Goal: Task Accomplishment & Management: Manage account settings

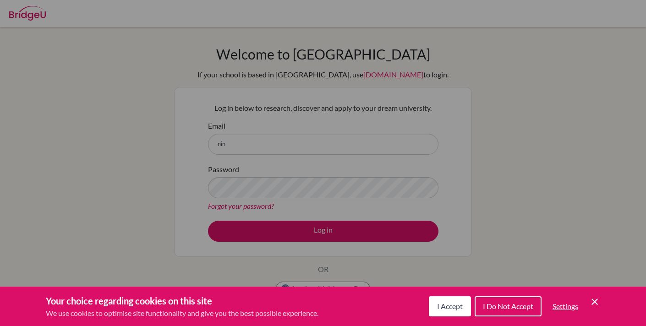
click at [442, 314] on button "I Accept" at bounding box center [450, 307] width 42 height 20
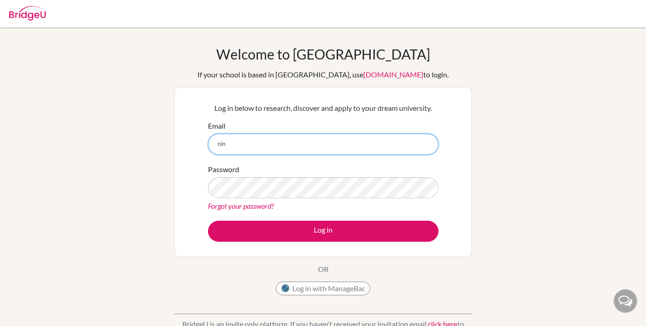
click at [279, 142] on input "nin" at bounding box center [323, 144] width 231 height 21
type input "[EMAIL_ADDRESS][DOMAIN_NAME]"
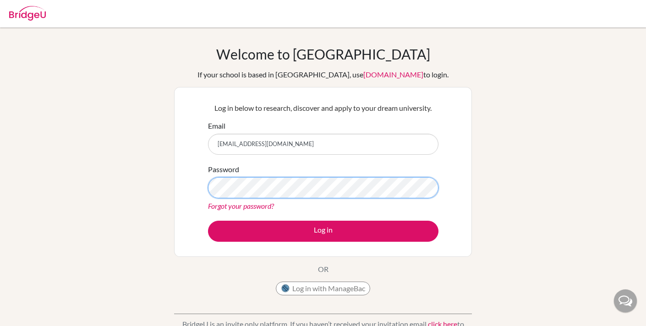
click at [208, 221] on button "Log in" at bounding box center [323, 231] width 231 height 21
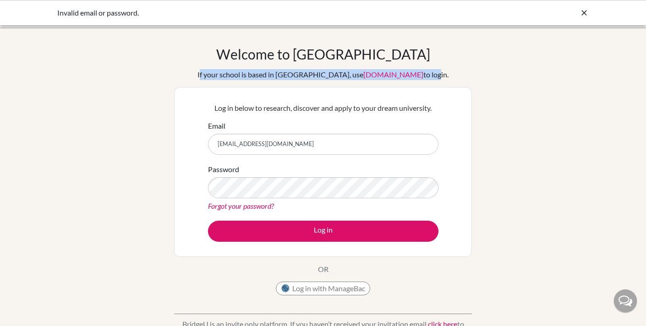
drag, startPoint x: 209, startPoint y: 73, endPoint x: 415, endPoint y: 77, distance: 205.9
click at [415, 78] on div "Welcome to BridgeU If your school is based in China, use app.bridge-u.com.cn to…" at bounding box center [323, 173] width 298 height 254
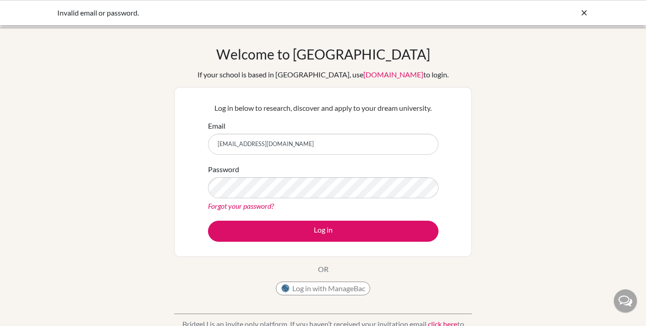
click at [523, 103] on div "Welcome to BridgeU If your school is based in China, use app.bridge-u.com.cn to…" at bounding box center [323, 196] width 646 height 300
click at [351, 198] on div "Password Forgot your password?" at bounding box center [323, 188] width 231 height 48
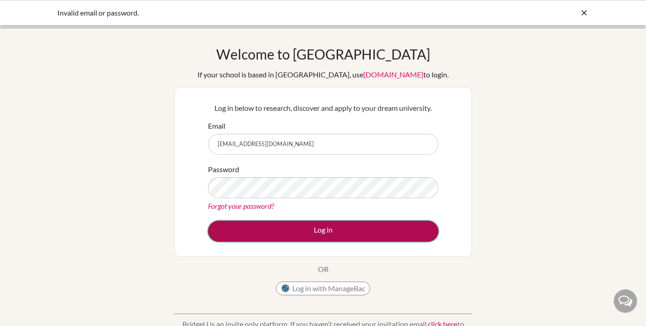
click at [335, 235] on button "Log in" at bounding box center [323, 231] width 231 height 21
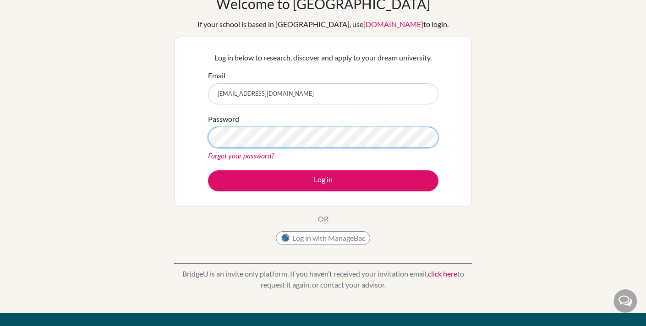
scroll to position [1, 0]
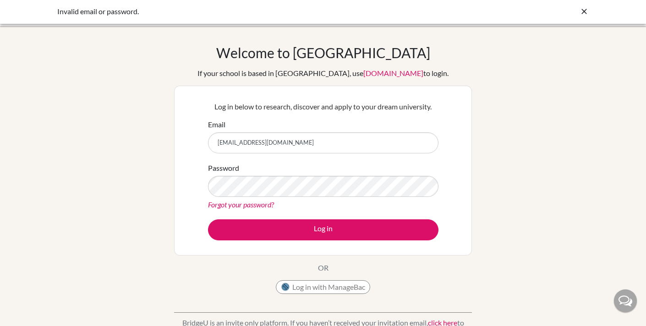
click at [580, 11] on icon at bounding box center [584, 11] width 9 height 9
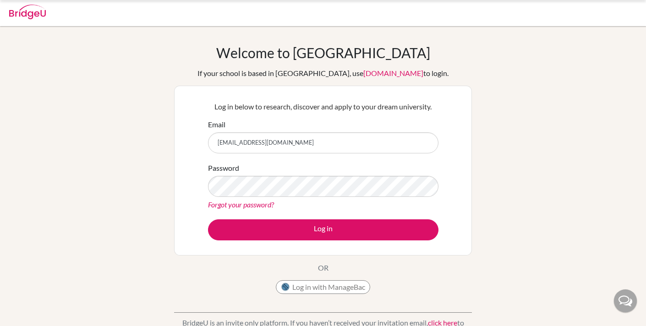
scroll to position [0, 0]
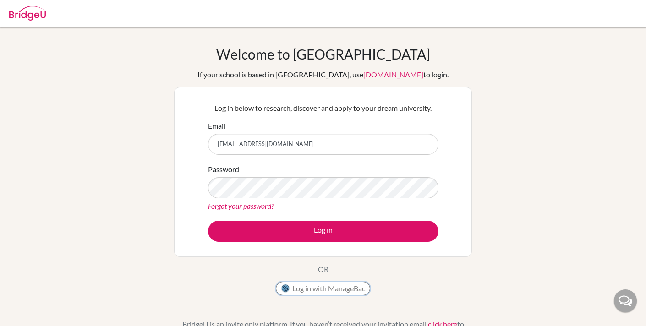
click at [344, 289] on button "Log in with ManageBac" at bounding box center [323, 289] width 94 height 14
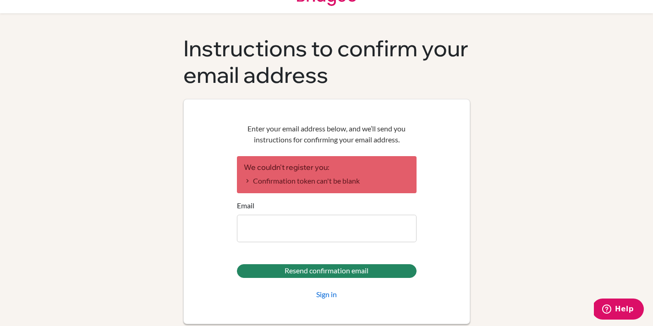
scroll to position [26, 0]
type input "[EMAIL_ADDRESS][DOMAIN_NAME]"
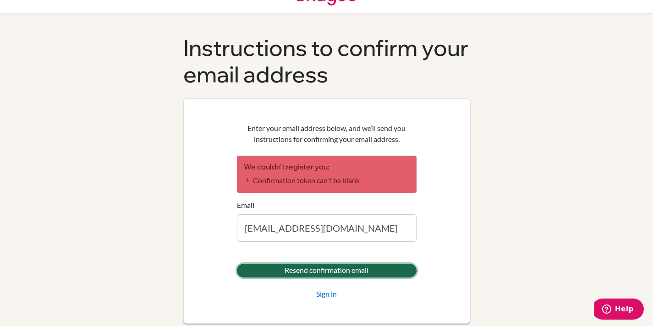
click at [350, 275] on input "Resend confirmation email" at bounding box center [327, 271] width 180 height 14
